Goal: Task Accomplishment & Management: Use online tool/utility

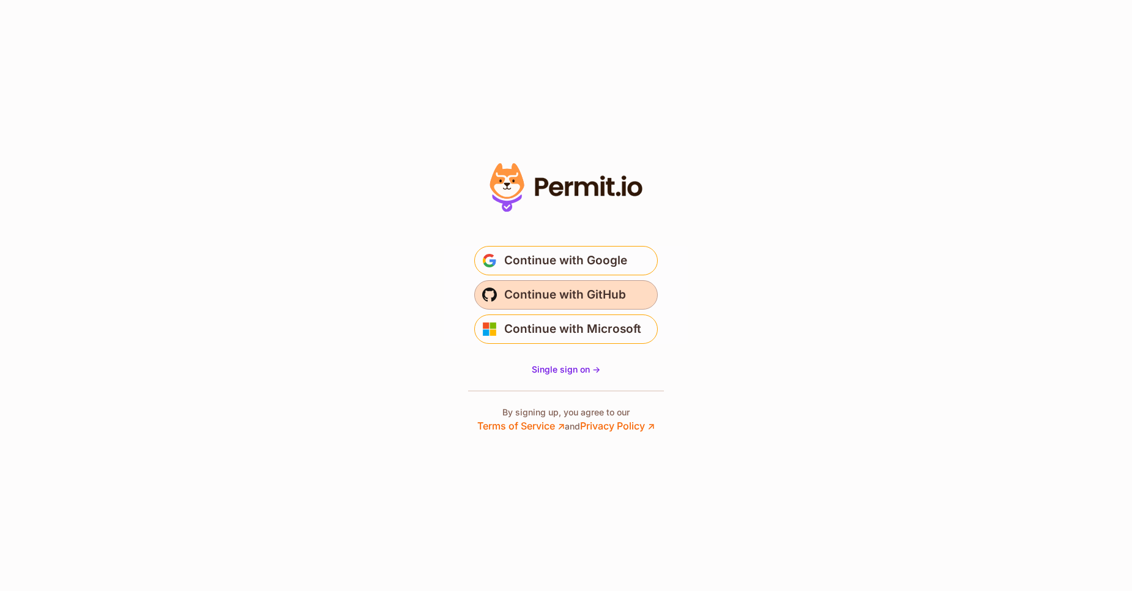
click at [576, 297] on span "Continue with GitHub" at bounding box center [565, 295] width 122 height 20
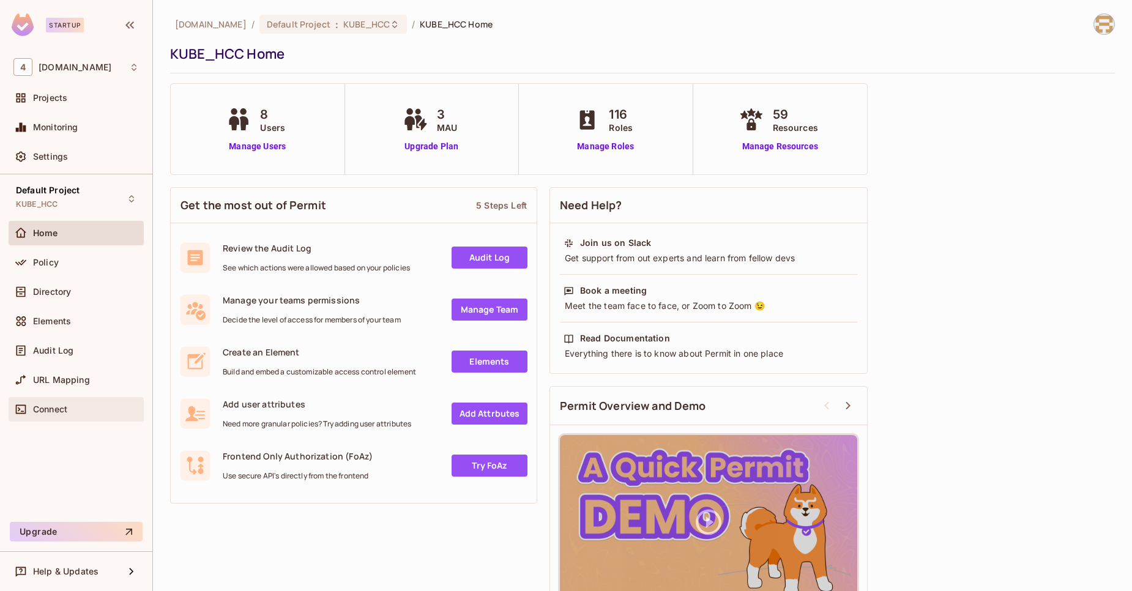
click at [106, 402] on div "Connect" at bounding box center [75, 409] width 125 height 15
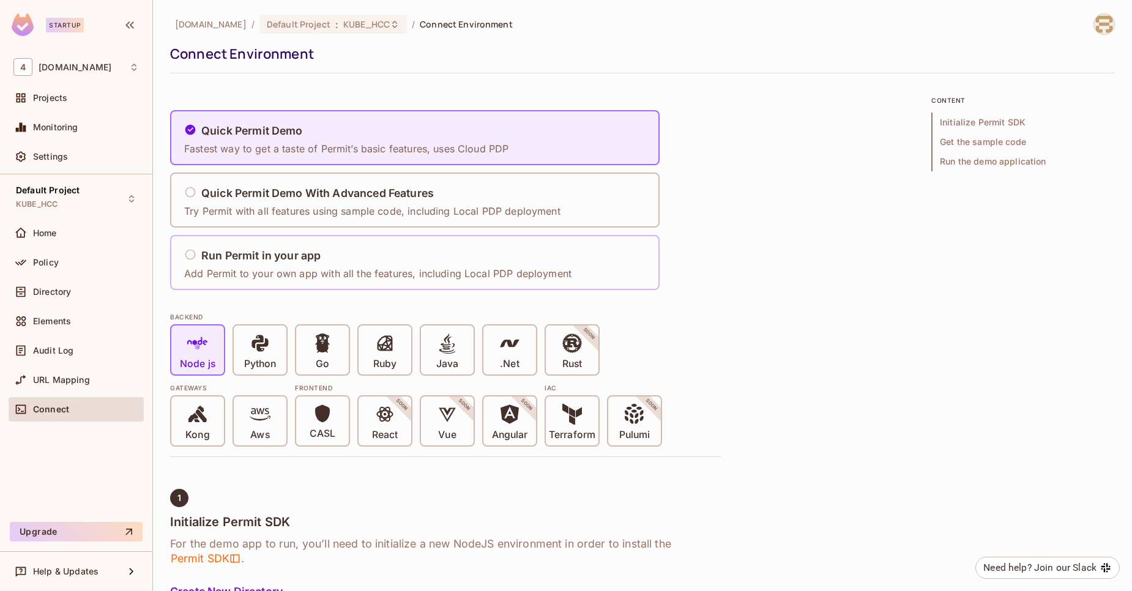
click at [316, 259] on h5 "Run Permit in your app" at bounding box center [260, 256] width 119 height 12
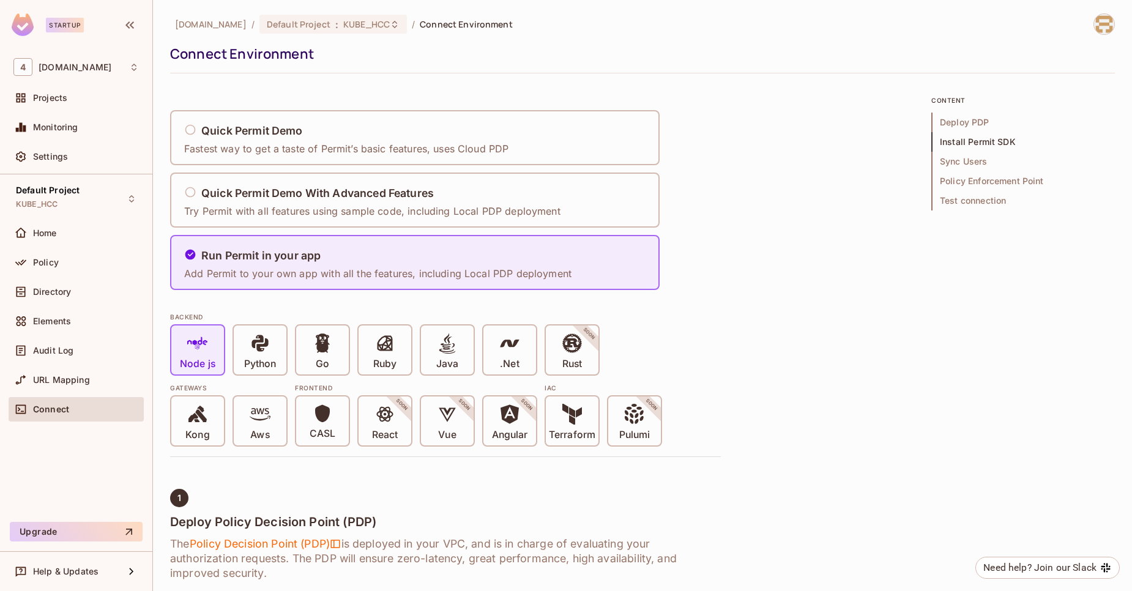
scroll to position [706, 0]
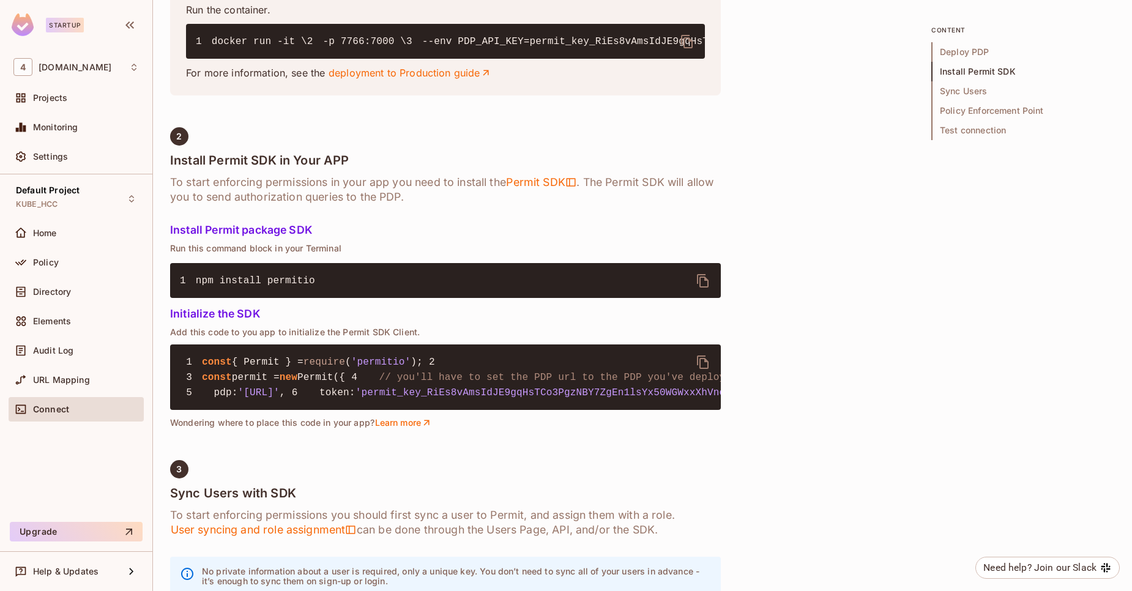
click at [395, 398] on span "'permit_key_RiEs8vAmsIdJE9gqHsTCo3PgzNBY7ZgEn1lsYx50WGWxxXhVncbRGhdsYMoq2ETU9Va…" at bounding box center [650, 392] width 590 height 11
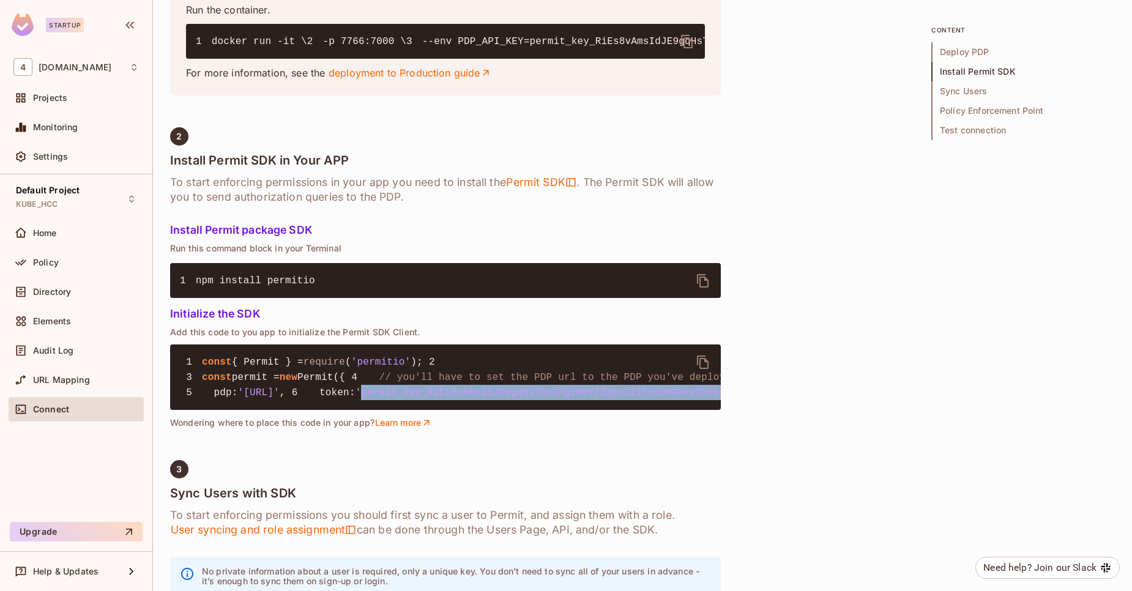
click at [395, 398] on span "'permit_key_RiEs8vAmsIdJE9gqHsTCo3PgzNBY7ZgEn1lsYx50WGWxxXhVncbRGhdsYMoq2ETU9Va…" at bounding box center [650, 392] width 590 height 11
copy span "permit_key_RiEs8vAmsIdJE9gqHsTCo3PgzNBY7ZgEn1lsYx50WGWxxXhVncbRGhdsYMoq2ETU9Va6…"
